Goal: Information Seeking & Learning: Learn about a topic

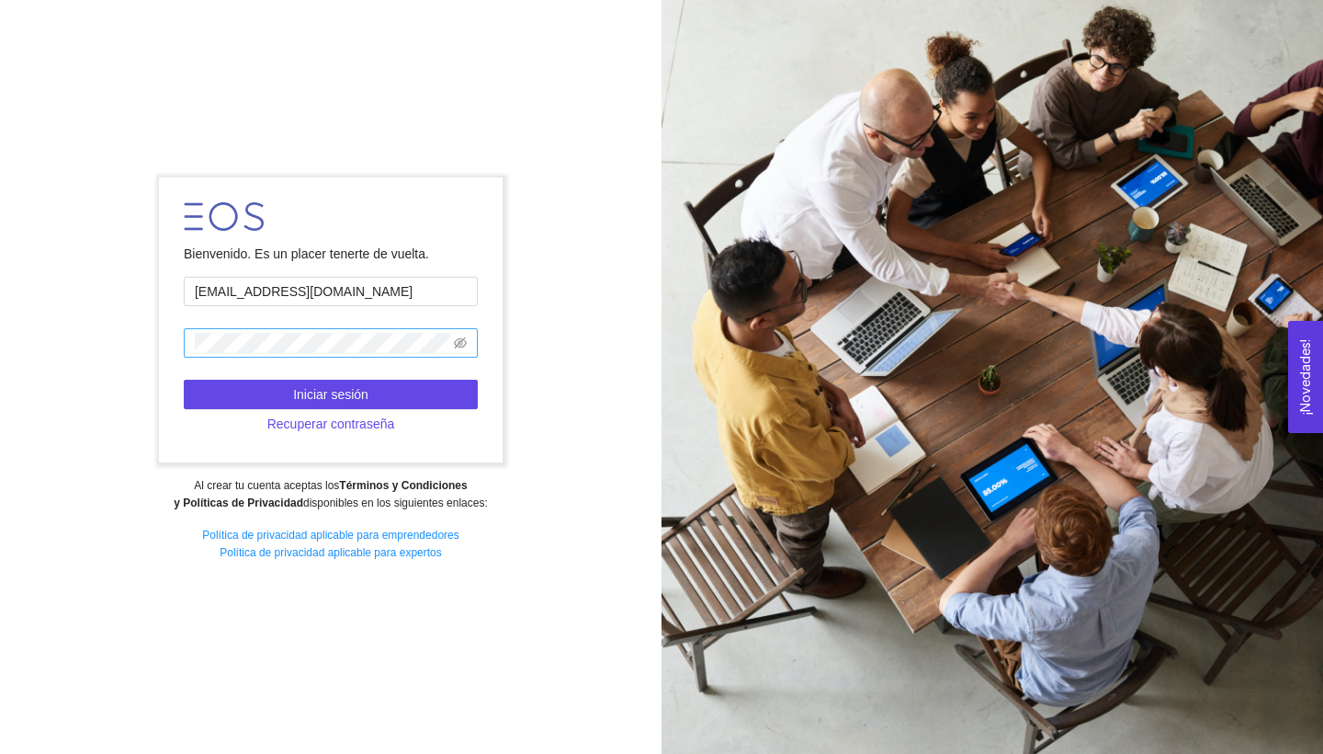
type input "[EMAIL_ADDRESS][DOMAIN_NAME]"
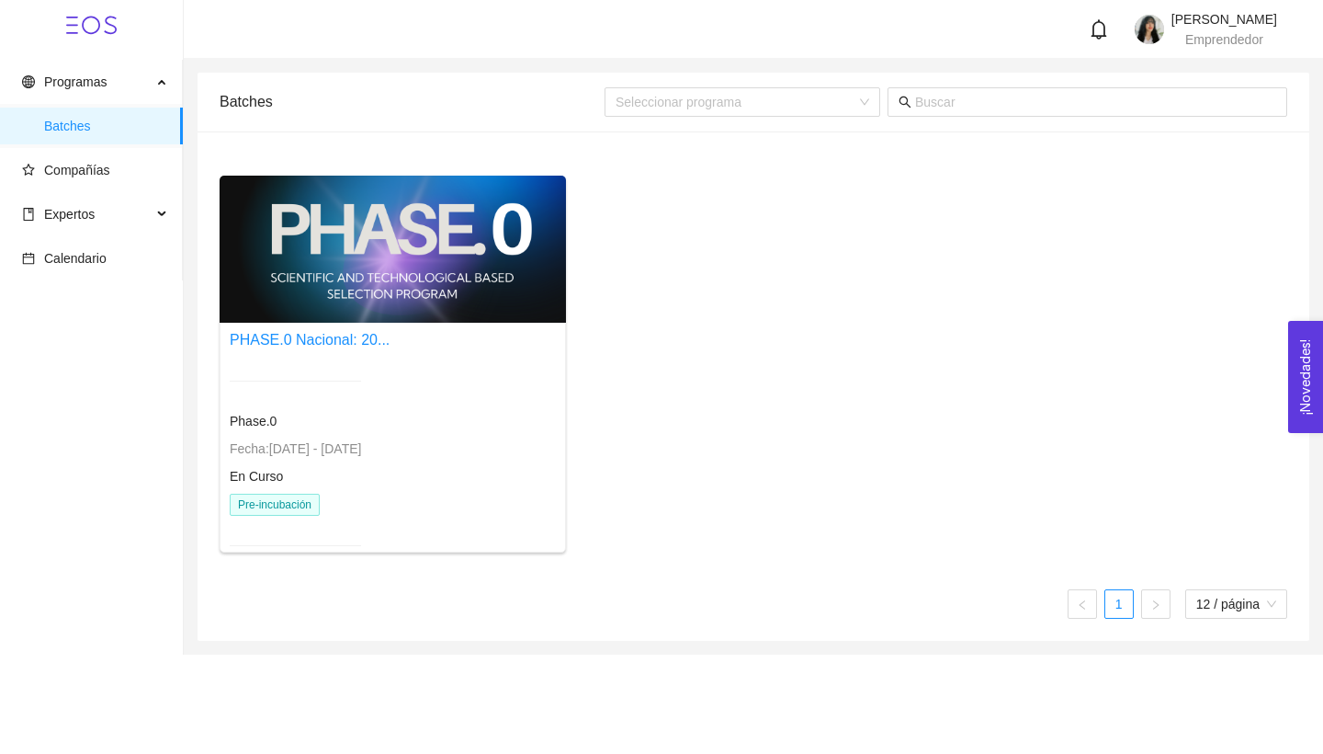
click at [375, 288] on div at bounding box center [393, 249] width 346 height 147
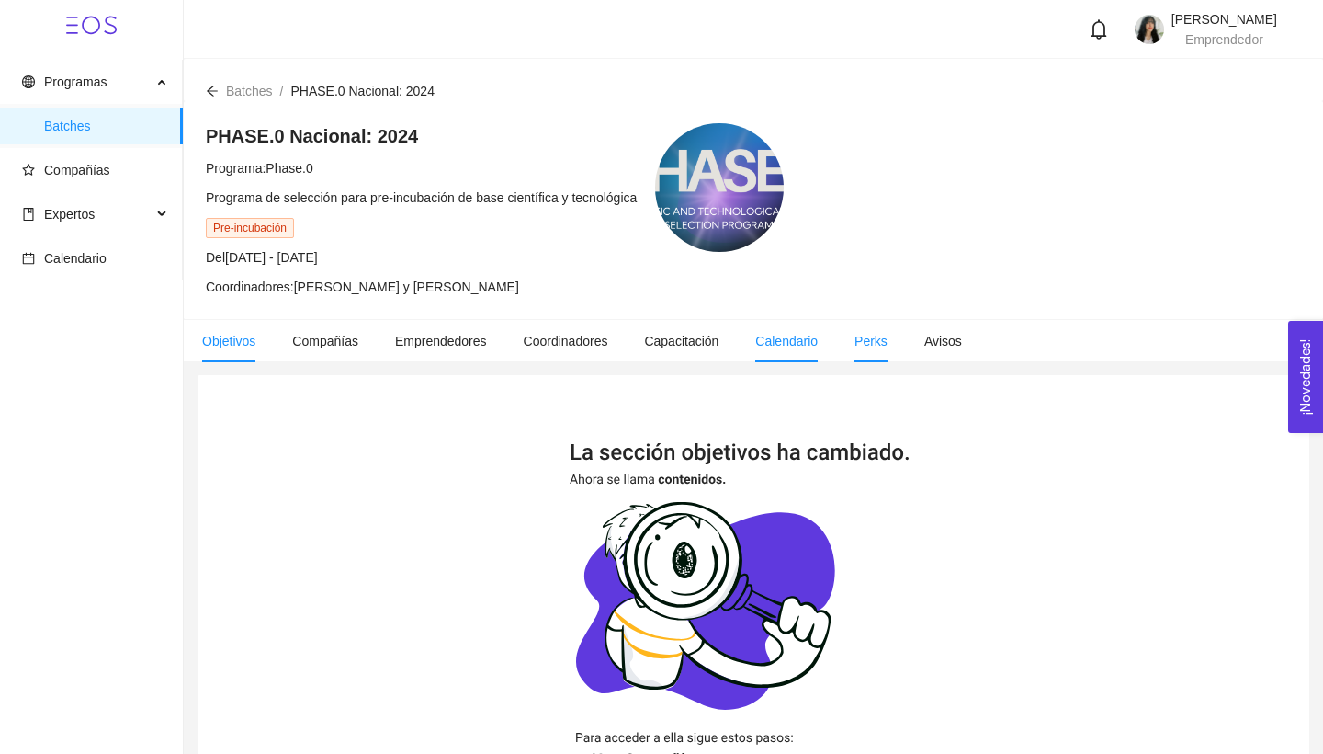
click at [818, 346] on span "Calendario" at bounding box center [786, 341] width 62 height 15
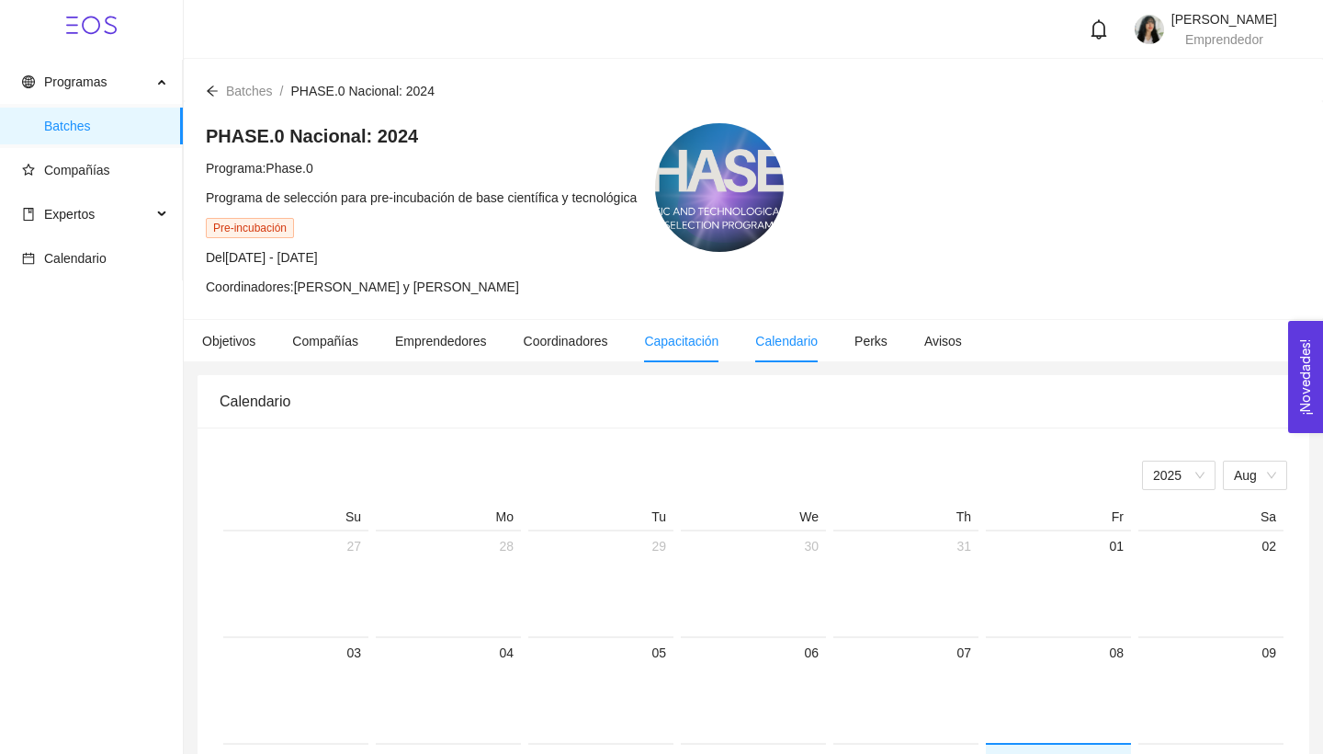
click at [702, 342] on span "Capacitación" at bounding box center [681, 341] width 74 height 15
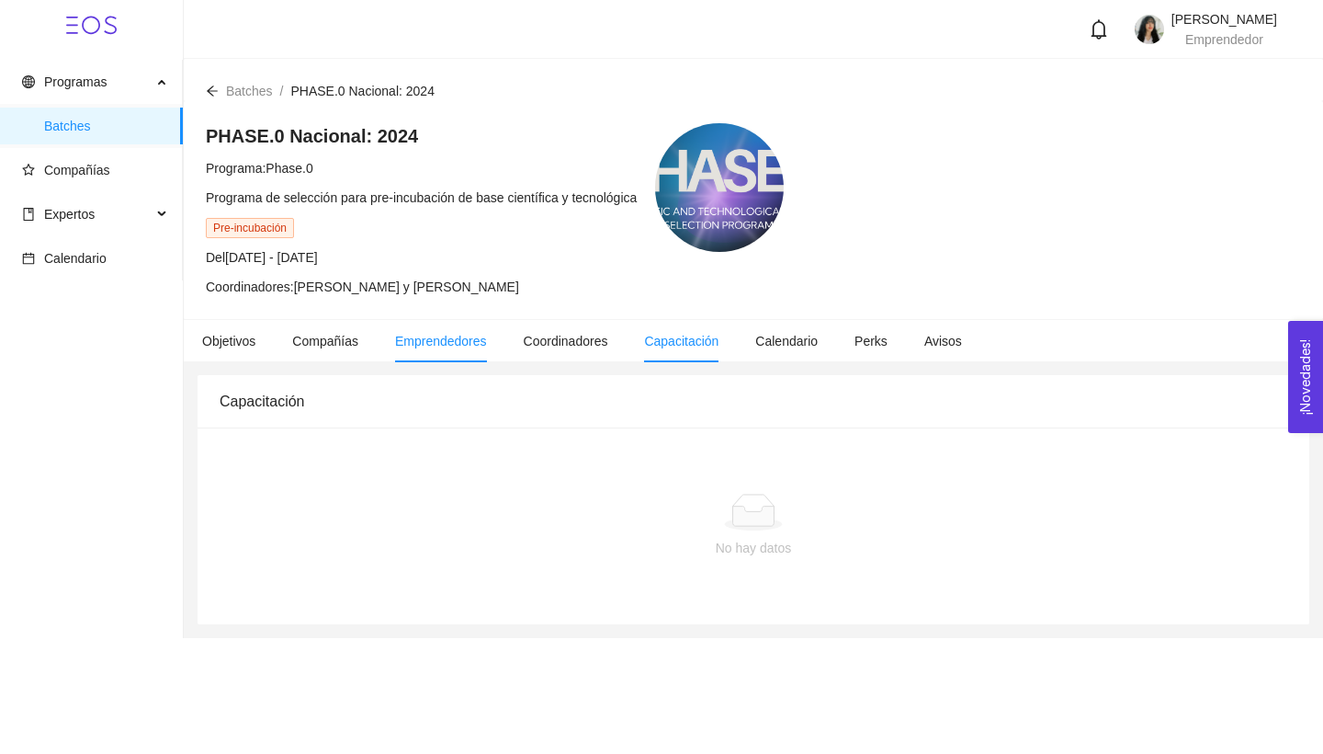
click at [447, 343] on span "Emprendedores" at bounding box center [441, 341] width 92 height 15
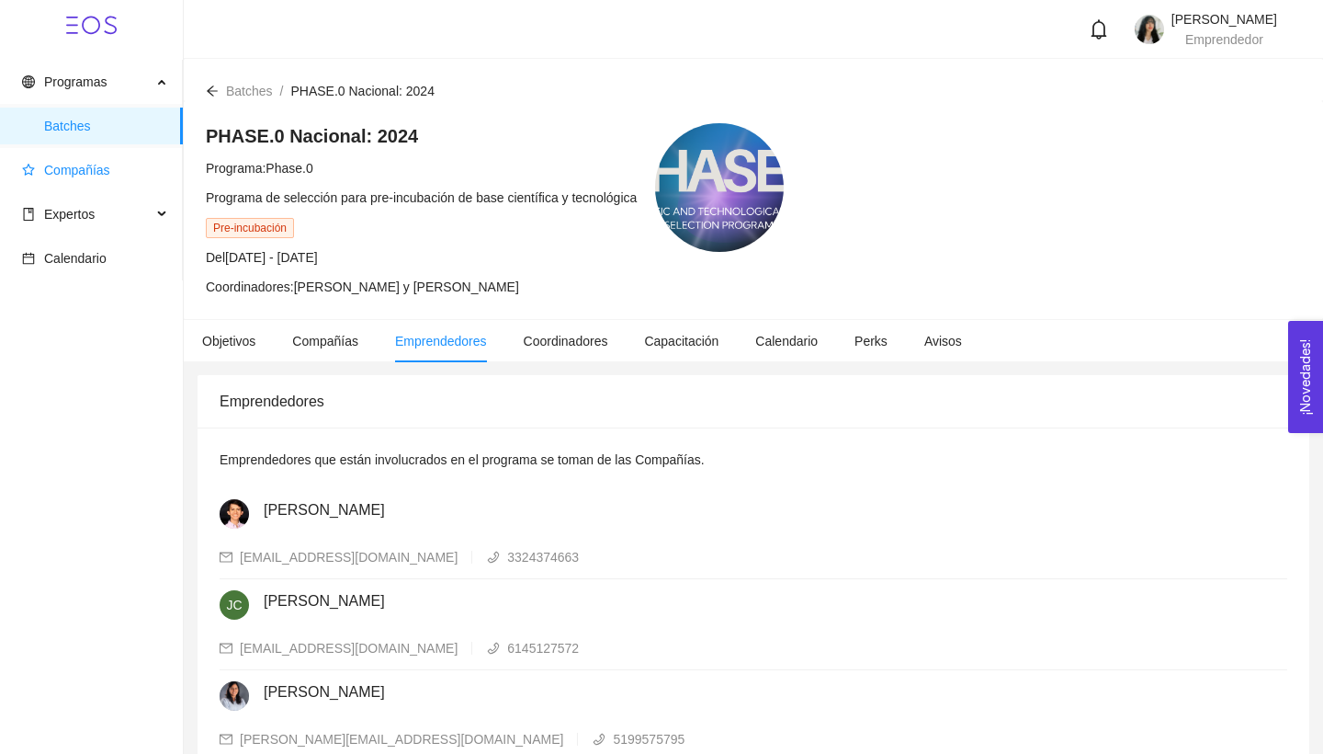
click at [92, 169] on span "Compañías" at bounding box center [77, 170] width 66 height 15
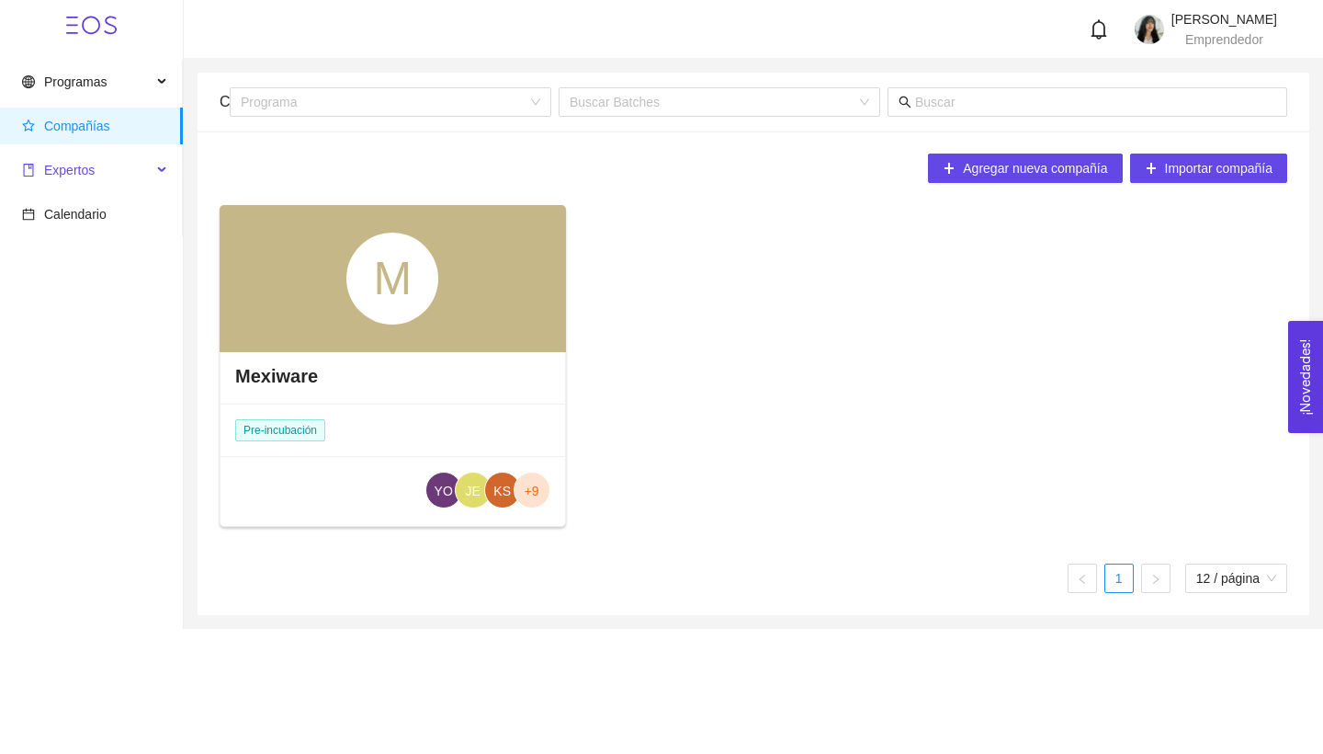
click at [106, 168] on span "Expertos" at bounding box center [87, 170] width 130 height 37
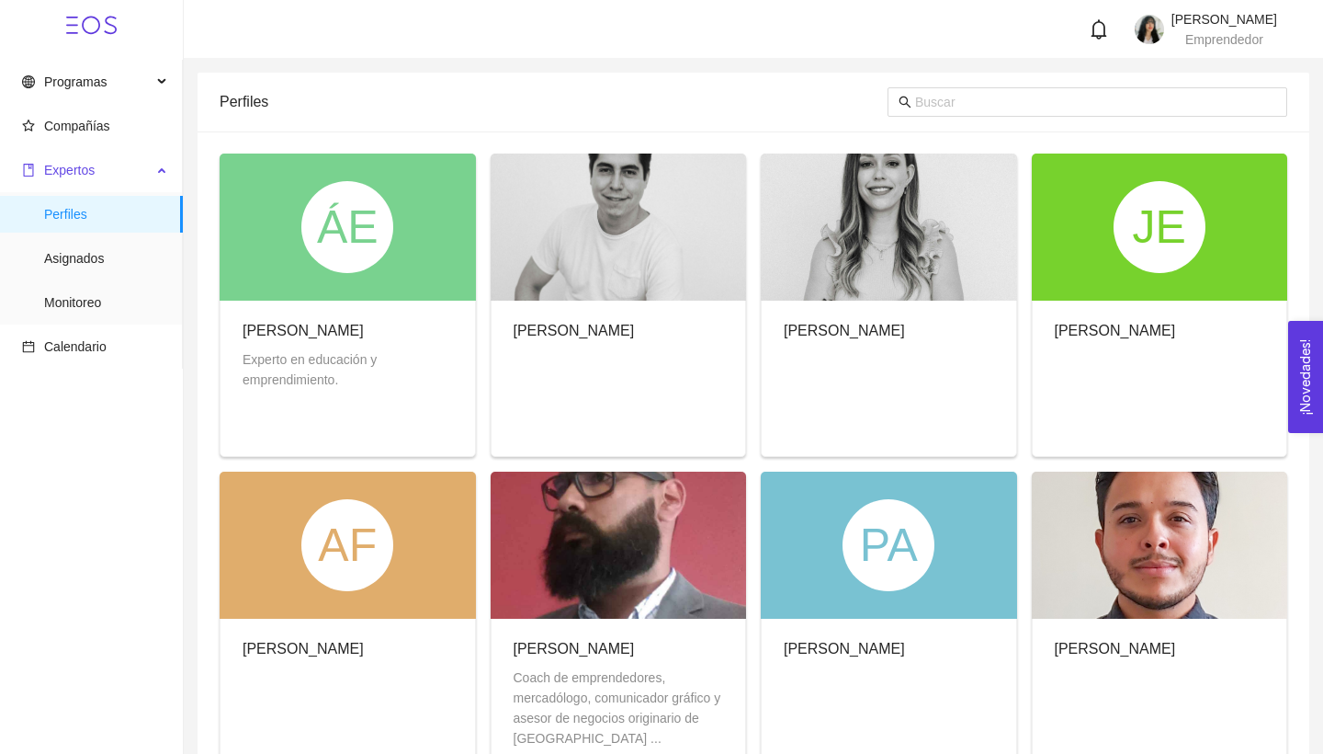
click at [117, 158] on span "Expertos" at bounding box center [87, 170] width 130 height 37
click at [104, 128] on span "Compañías" at bounding box center [77, 126] width 66 height 15
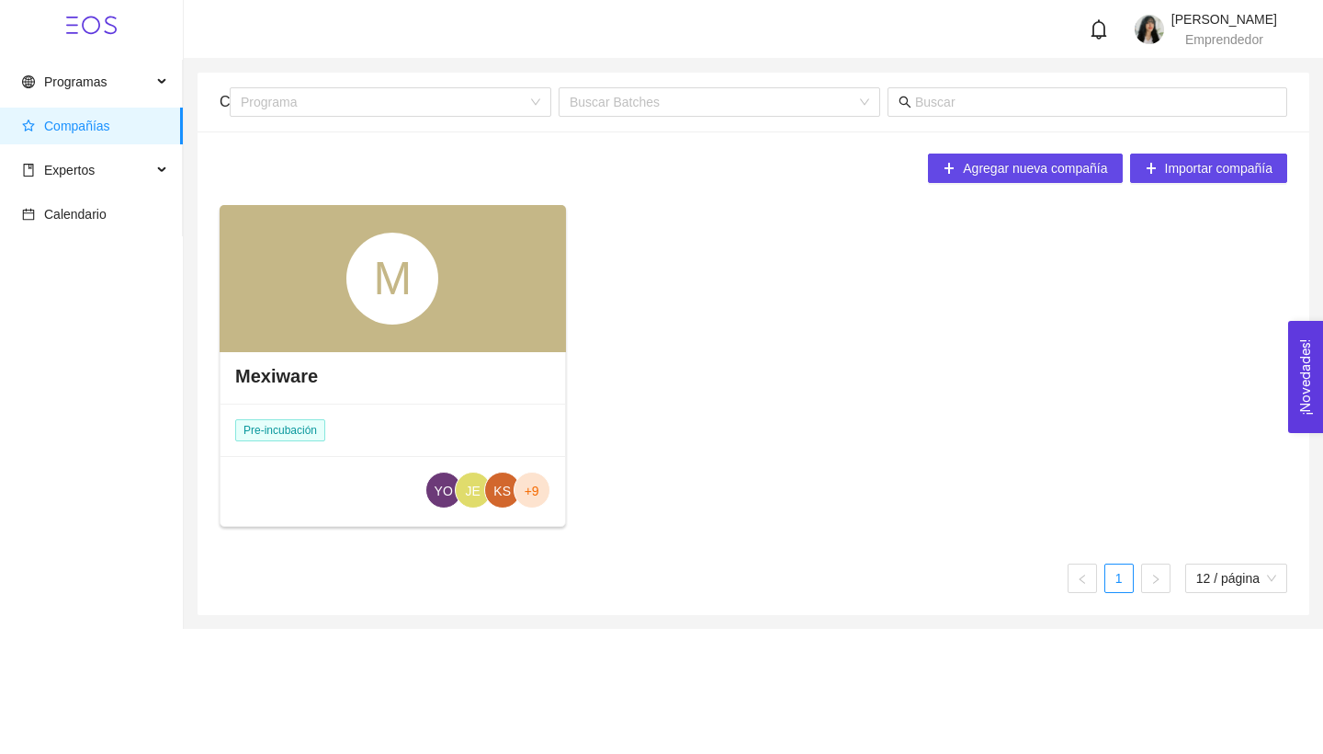
click at [406, 297] on div "M" at bounding box center [392, 278] width 92 height 92
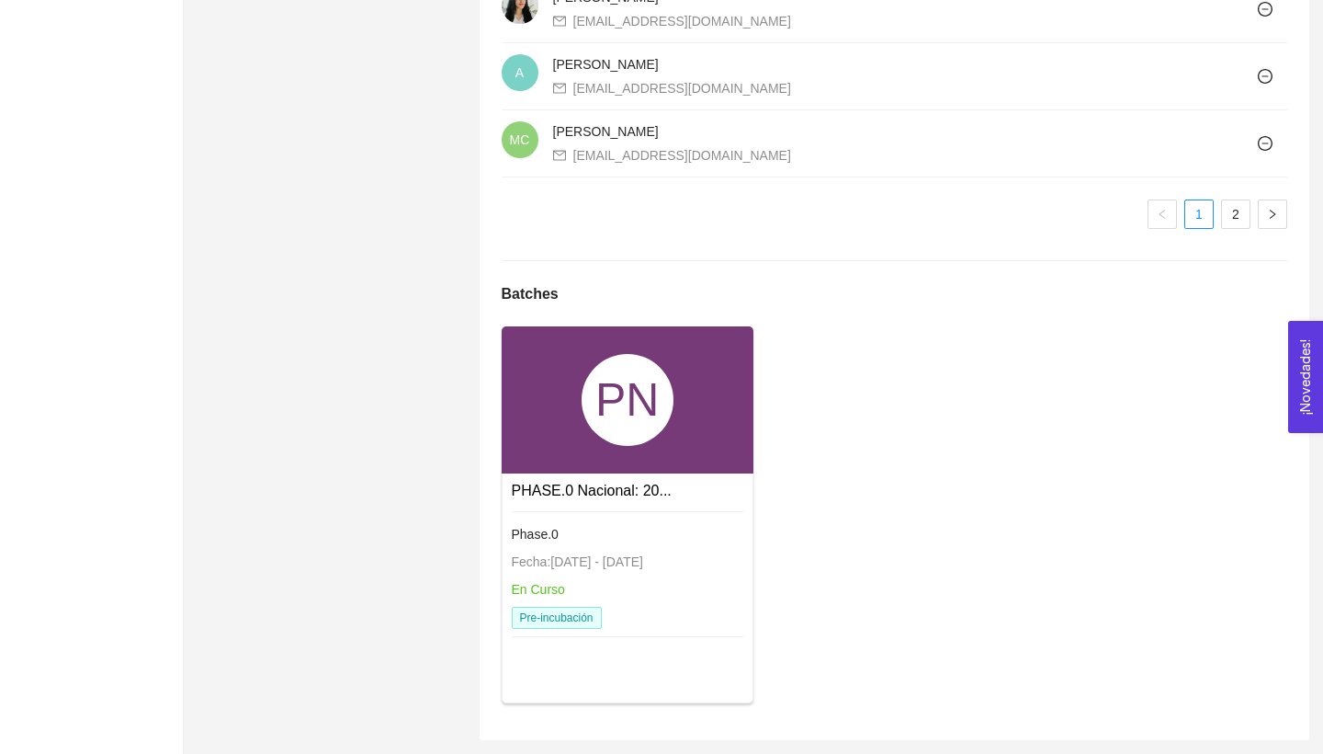
scroll to position [1768, 0]
click at [632, 421] on div "PN" at bounding box center [628, 401] width 92 height 92
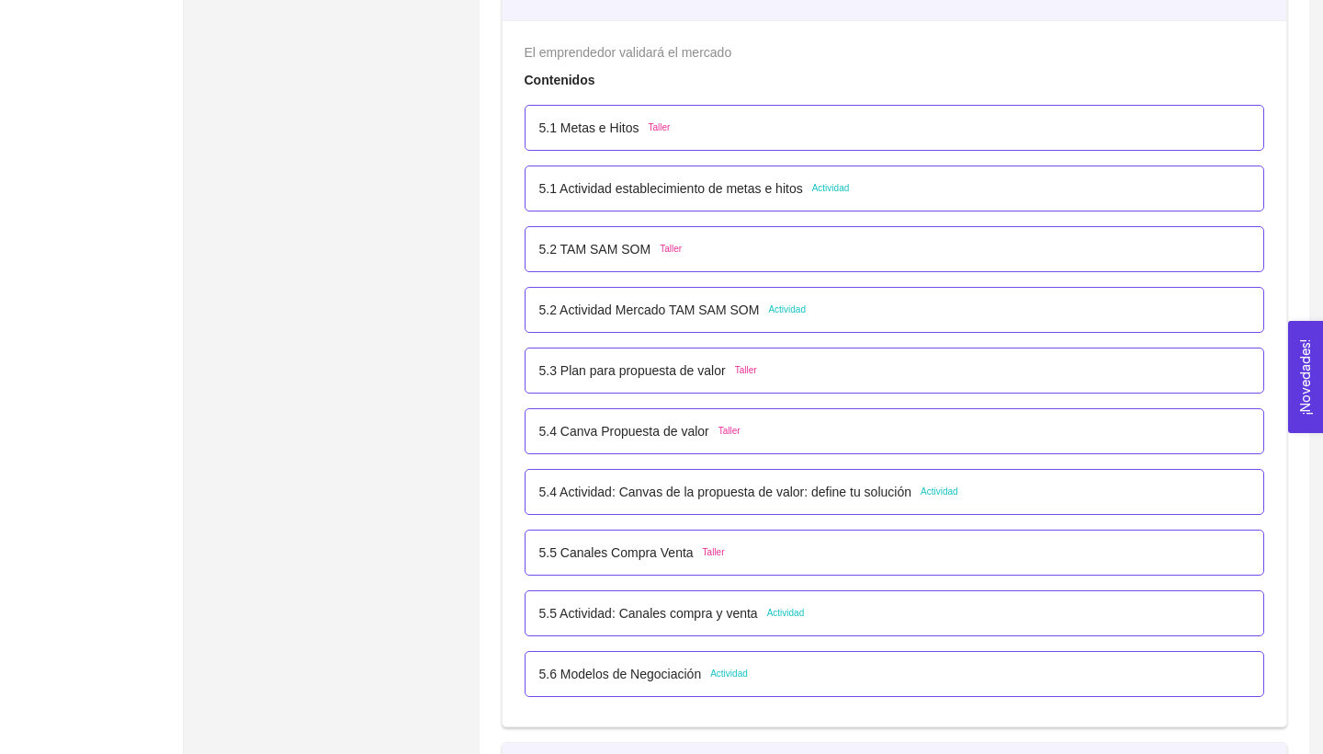
scroll to position [3525, 0]
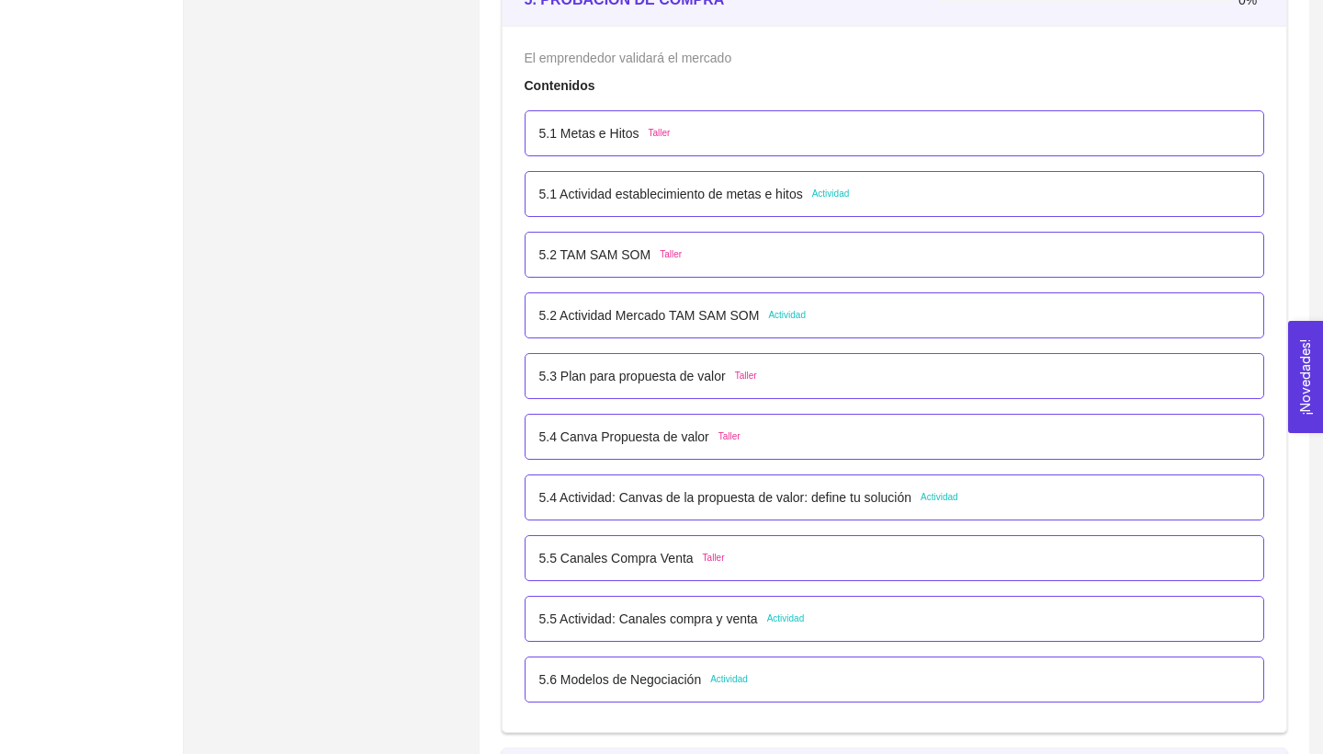
click at [786, 189] on p "5.1 Actividad establecimiento de metas e hitos" at bounding box center [671, 194] width 264 height 20
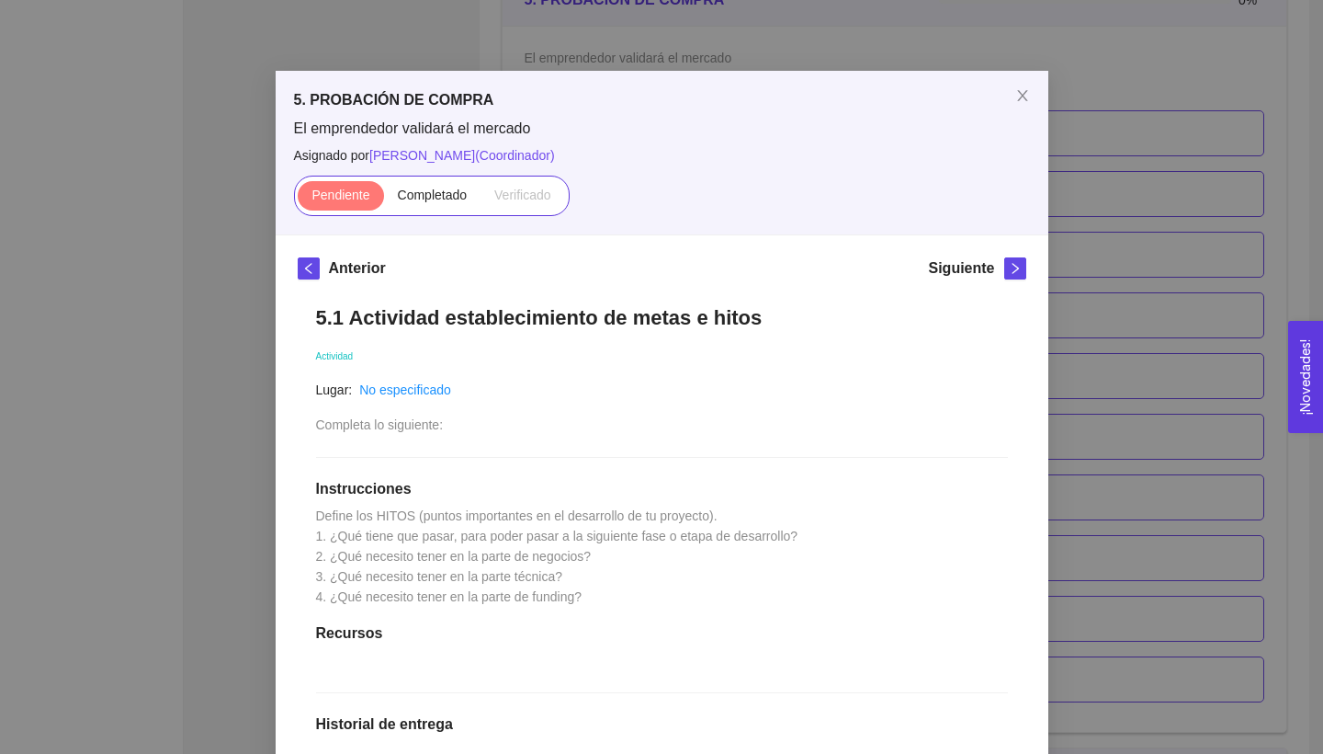
scroll to position [19, 0]
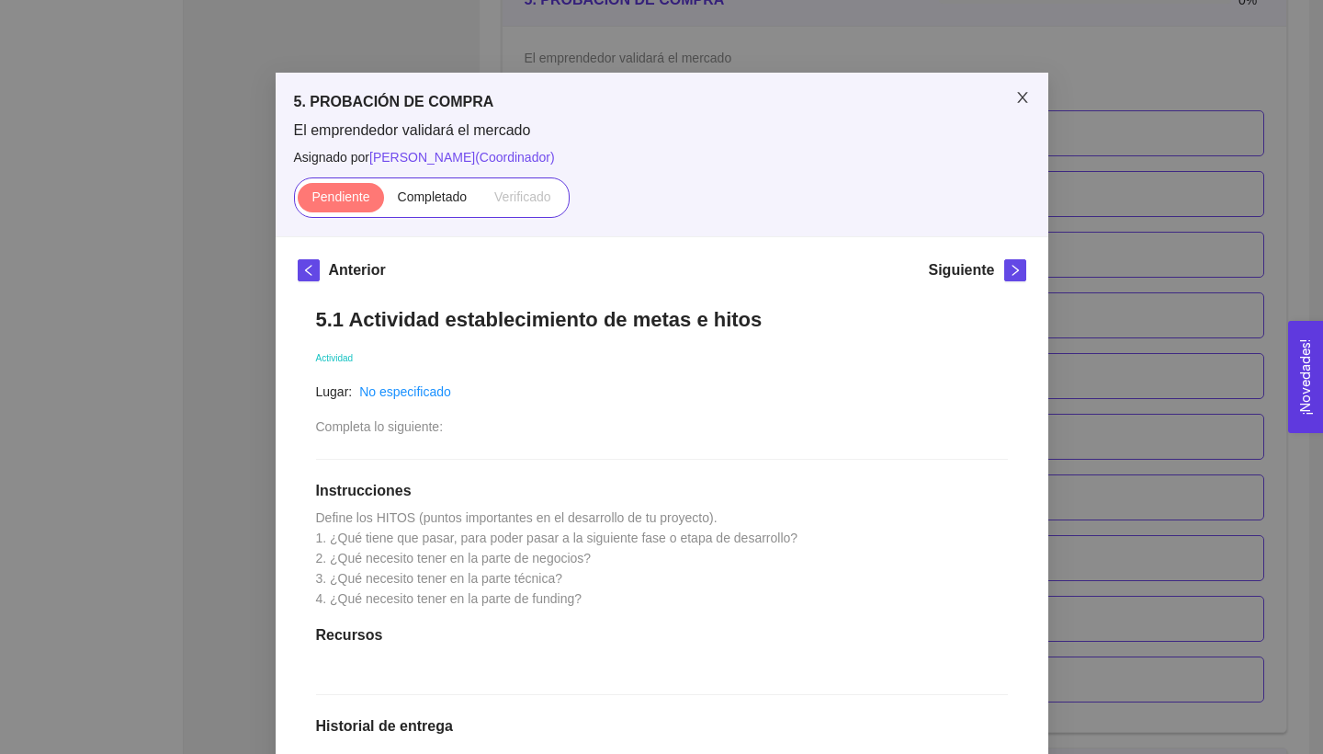
click at [1013, 98] on span "Close" at bounding box center [1022, 98] width 51 height 51
